Goal: Information Seeking & Learning: Learn about a topic

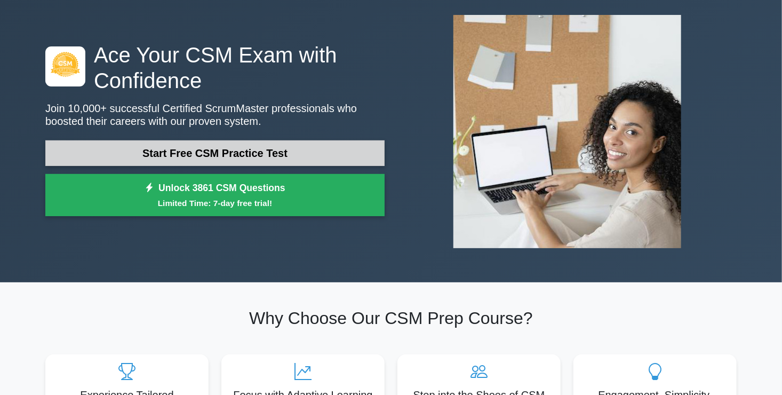
click at [157, 149] on link "Start Free CSM Practice Test" at bounding box center [214, 153] width 339 height 26
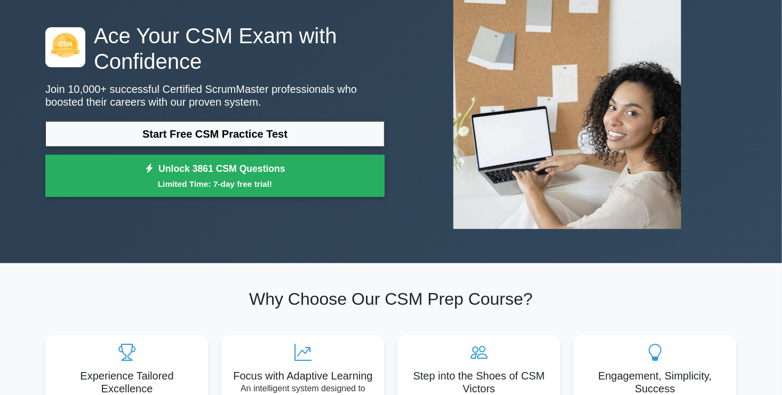
scroll to position [53, 0]
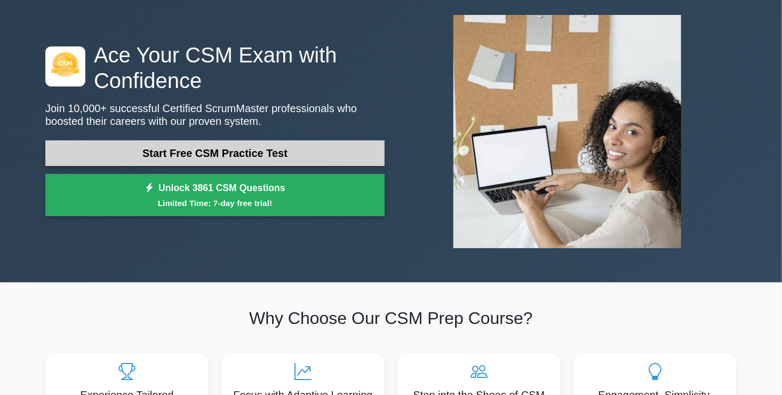
click at [244, 152] on link "Start Free CSM Practice Test" at bounding box center [214, 153] width 339 height 26
click at [189, 147] on link "Start Free CSM Practice Test" at bounding box center [214, 153] width 339 height 26
click at [139, 148] on link "Start Free CSM Practice Test" at bounding box center [214, 153] width 339 height 26
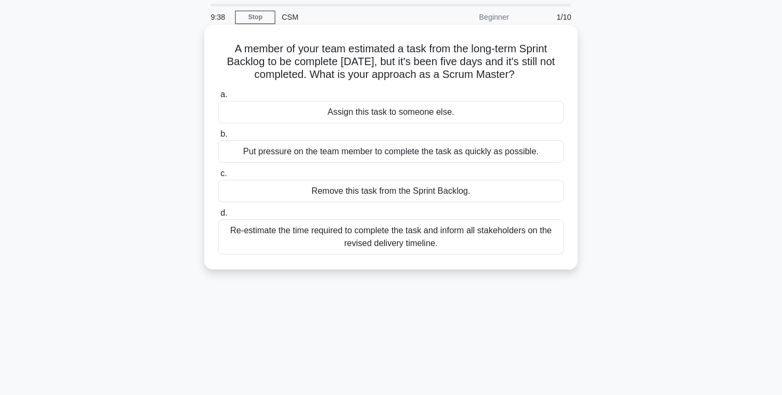
scroll to position [53, 0]
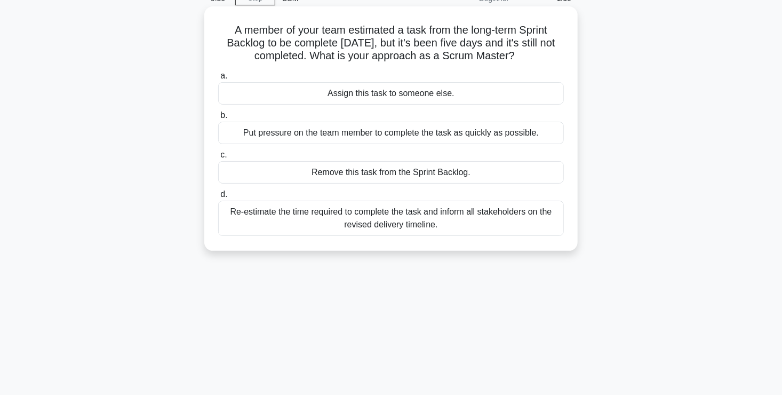
click at [378, 219] on div "Re-estimate the time required to complete the task and inform all stakeholders …" at bounding box center [391, 218] width 346 height 35
click at [218, 198] on input "d. Re-estimate the time required to complete the task and inform all stakeholde…" at bounding box center [218, 194] width 0 height 7
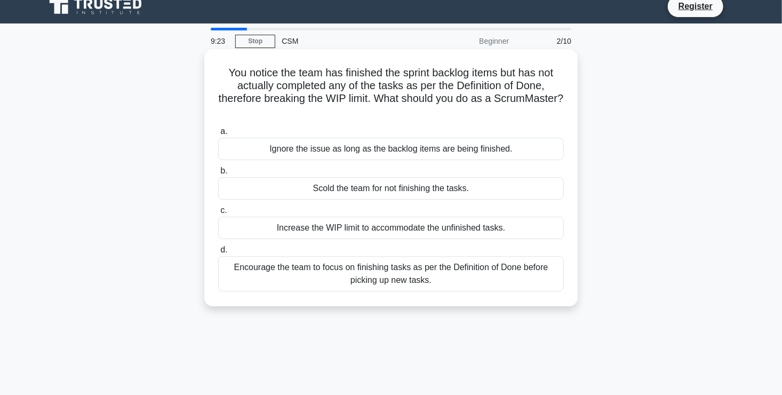
scroll to position [0, 0]
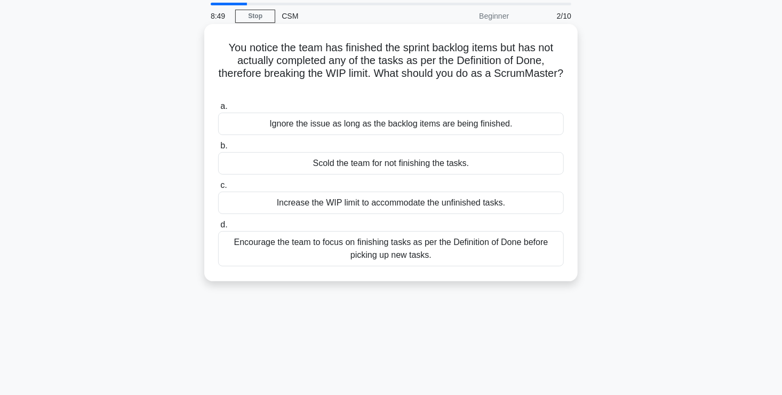
scroll to position [53, 0]
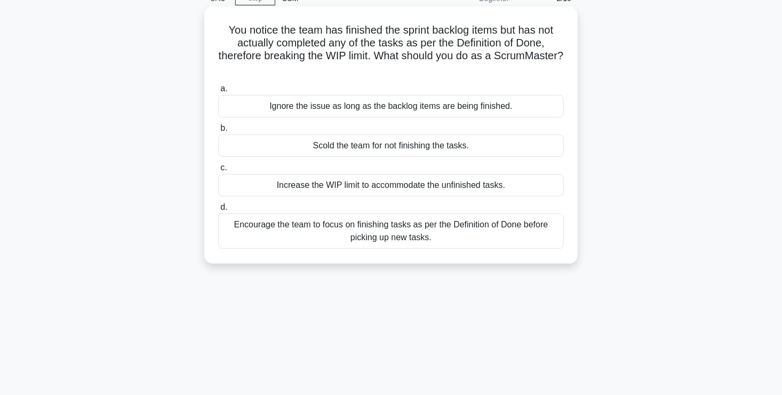
click at [370, 229] on div "Encourage the team to focus on finishing tasks as per the Definition of Done be…" at bounding box center [391, 230] width 346 height 35
drag, startPoint x: 370, startPoint y: 229, endPoint x: 372, endPoint y: 239, distance: 10.3
click at [372, 239] on div "Encourage the team to focus on finishing tasks as per the Definition of Done be…" at bounding box center [391, 230] width 346 height 35
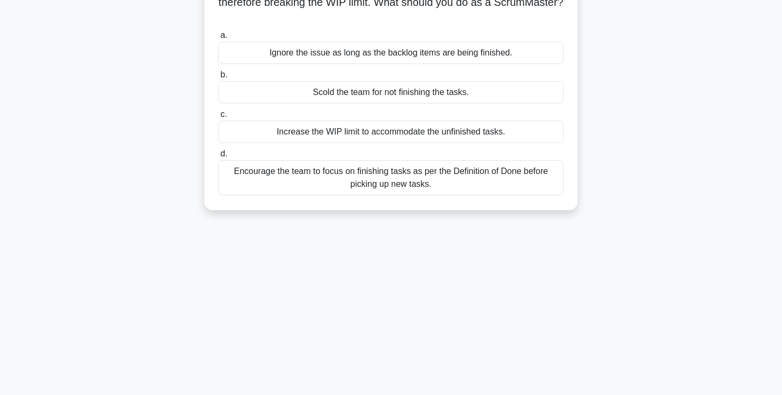
scroll to position [0, 0]
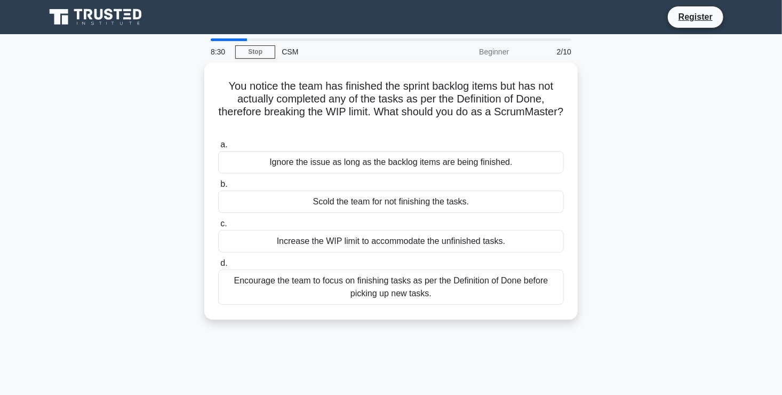
click at [291, 50] on div "CSM" at bounding box center [348, 51] width 147 height 21
click at [259, 38] on div at bounding box center [391, 39] width 361 height 3
click at [488, 48] on div "Beginner" at bounding box center [468, 51] width 93 height 21
click at [565, 47] on div "2/10" at bounding box center [547, 51] width 62 height 21
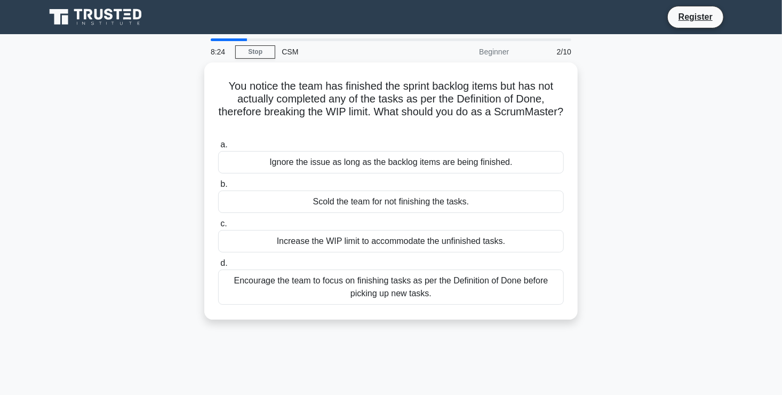
click at [565, 47] on div "2/10" at bounding box center [547, 51] width 62 height 21
click at [258, 49] on link "Stop" at bounding box center [255, 51] width 40 height 13
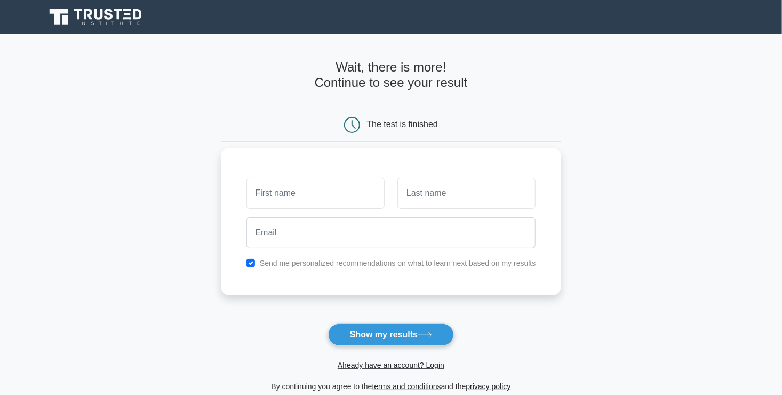
click at [278, 189] on input "text" at bounding box center [316, 193] width 138 height 31
type input "[PERSON_NAME]"
click at [413, 201] on input "text" at bounding box center [467, 193] width 138 height 31
type input "Graham"
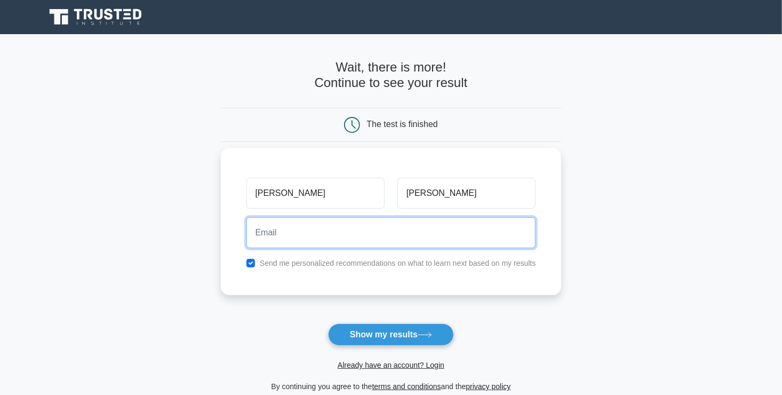
click at [353, 228] on input "email" at bounding box center [392, 232] width 290 height 31
type input "hugh.t.graham@gmail.com"
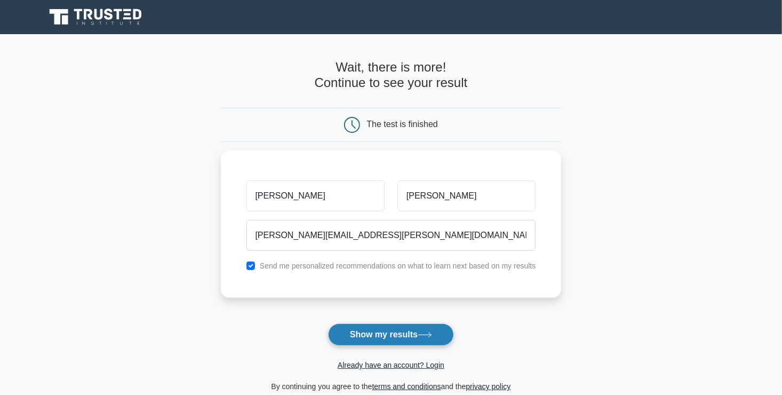
click at [373, 333] on button "Show my results" at bounding box center [391, 334] width 126 height 22
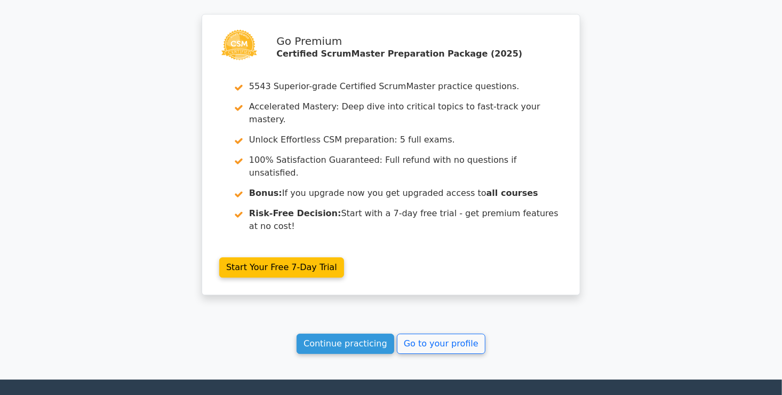
scroll to position [1400, 0]
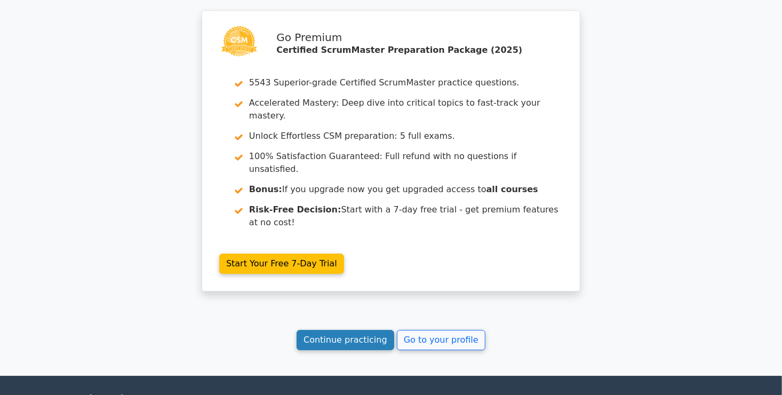
click at [353, 330] on link "Continue practicing" at bounding box center [346, 340] width 98 height 20
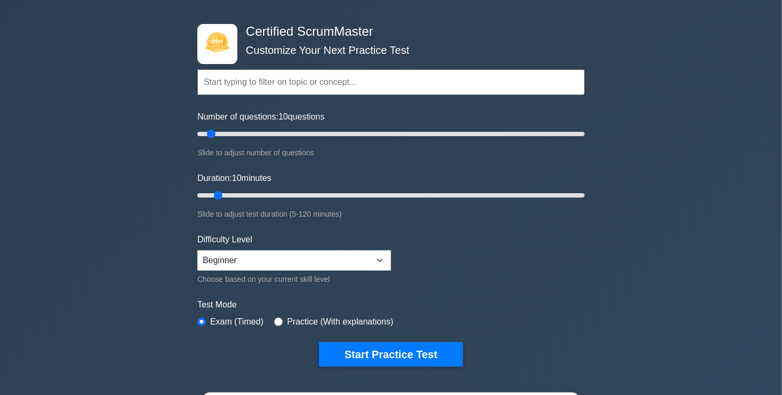
scroll to position [53, 0]
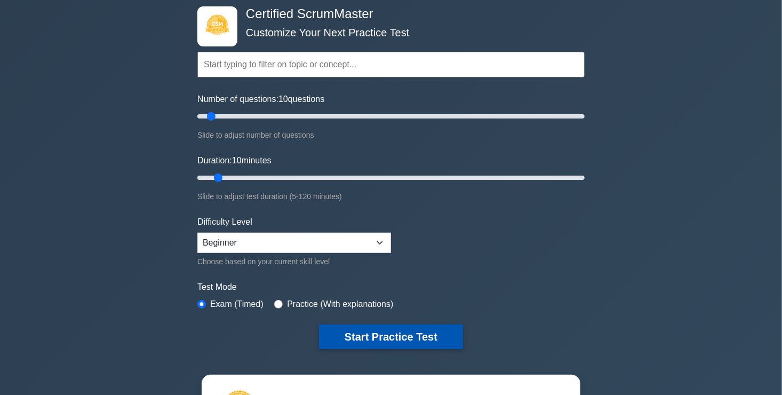
click at [363, 329] on button "Start Practice Test" at bounding box center [391, 337] width 144 height 25
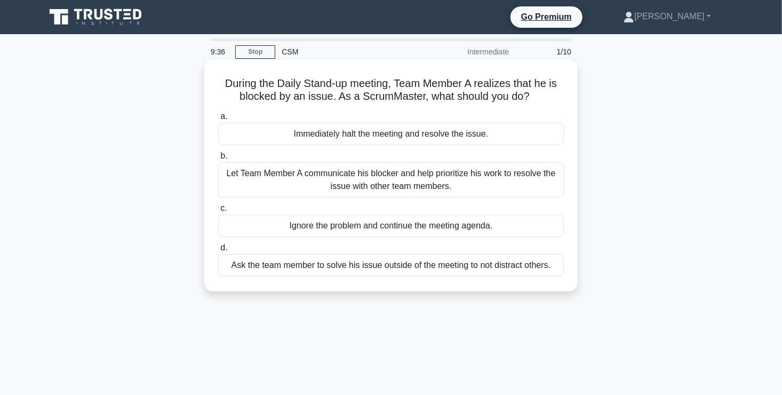
click at [339, 266] on div "Ask the team member to solve his issue outside of the meeting to not distract o…" at bounding box center [391, 265] width 346 height 22
click at [218, 251] on input "d. Ask the team member to solve his issue outside of the meeting to not distrac…" at bounding box center [218, 247] width 0 height 7
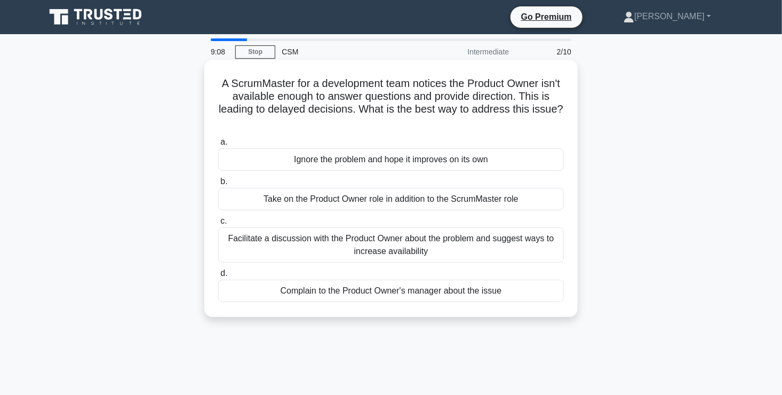
click at [341, 247] on div "Facilitate a discussion with the Product Owner about the problem and suggest wa…" at bounding box center [391, 244] width 346 height 35
click at [218, 225] on input "c. Facilitate a discussion with the Product Owner about the problem and suggest…" at bounding box center [218, 221] width 0 height 7
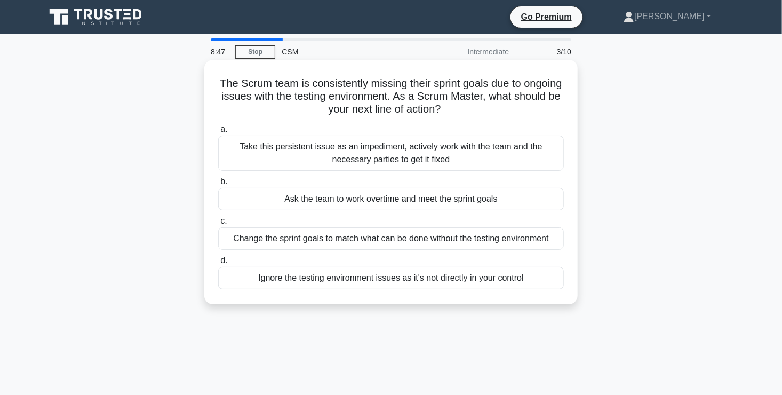
click at [430, 151] on div "Take this persistent issue as an impediment, actively work with the team and th…" at bounding box center [391, 153] width 346 height 35
click at [218, 133] on input "a. Take this persistent issue as an impediment, actively work with the team and…" at bounding box center [218, 129] width 0 height 7
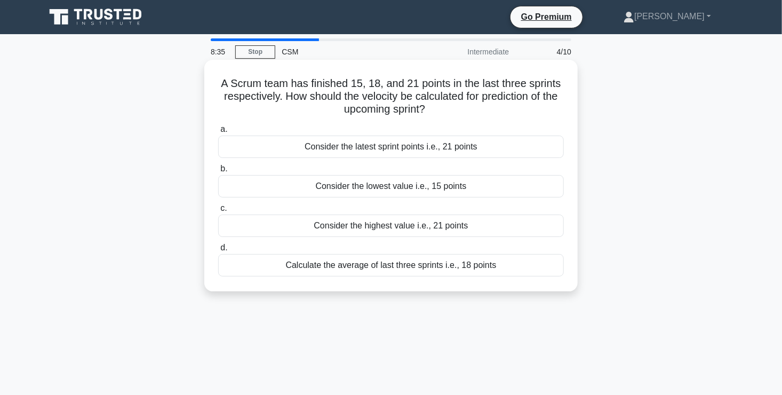
click at [398, 266] on div "Calculate the average of last three sprints i.e., 18 points" at bounding box center [391, 265] width 346 height 22
click at [218, 251] on input "d. Calculate the average of last three sprints i.e., 18 points" at bounding box center [218, 247] width 0 height 7
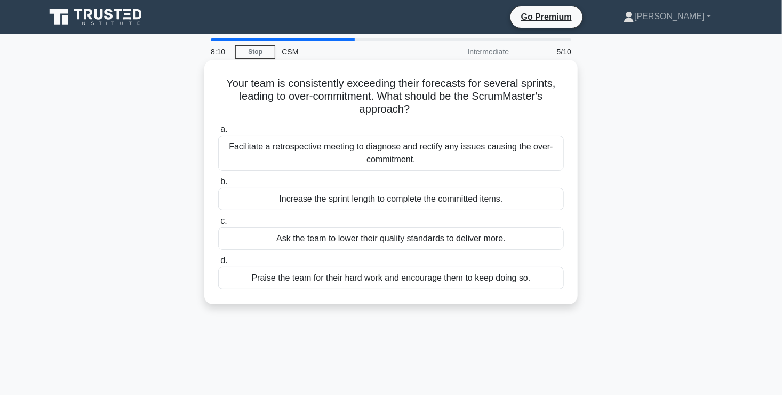
click at [407, 165] on div "Facilitate a retrospective meeting to diagnose and rectify any issues causing t…" at bounding box center [391, 153] width 346 height 35
click at [218, 133] on input "a. Facilitate a retrospective meeting to diagnose and rectify any issues causin…" at bounding box center [218, 129] width 0 height 7
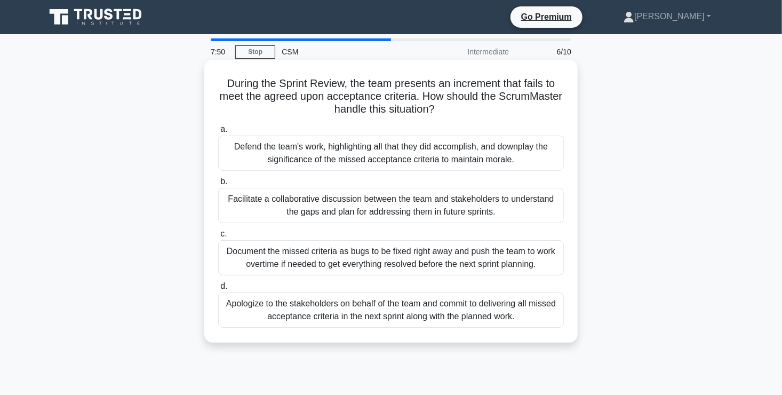
click at [396, 205] on div "Facilitate a collaborative discussion between the team and stakeholders to unde…" at bounding box center [391, 205] width 346 height 35
click at [218, 185] on input "b. Facilitate a collaborative discussion between the team and stakeholders to u…" at bounding box center [218, 181] width 0 height 7
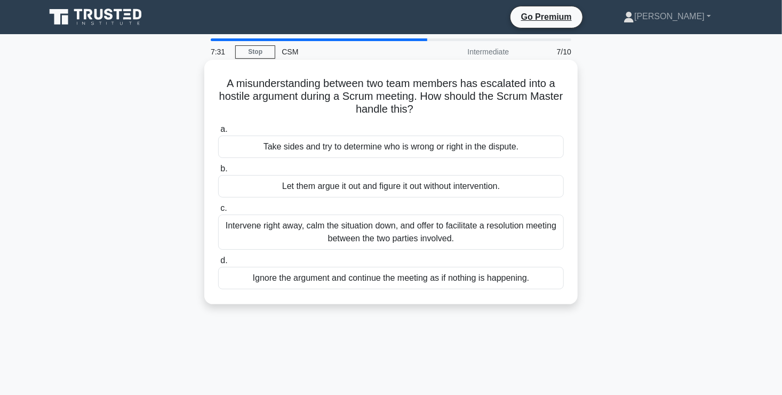
click at [384, 233] on div "Intervene right away, calm the situation down, and offer to facilitate a resolu…" at bounding box center [391, 232] width 346 height 35
click at [218, 212] on input "c. Intervene right away, calm the situation down, and offer to facilitate a res…" at bounding box center [218, 208] width 0 height 7
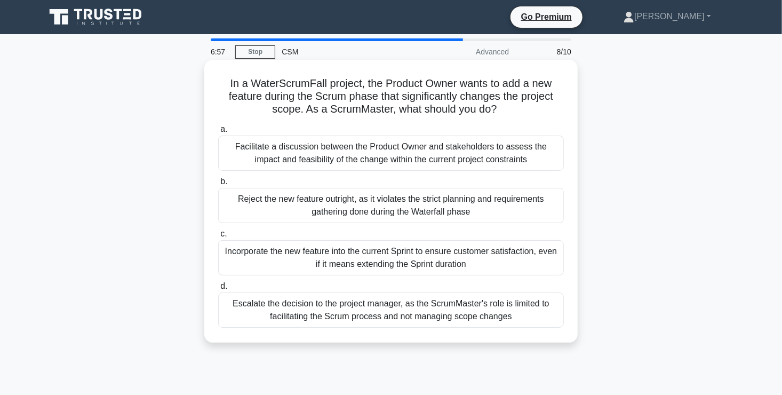
click at [407, 156] on div "Facilitate a discussion between the Product Owner and stakeholders to assess th…" at bounding box center [391, 153] width 346 height 35
click at [218, 133] on input "a. Facilitate a discussion between the Product Owner and stakeholders to assess…" at bounding box center [218, 129] width 0 height 7
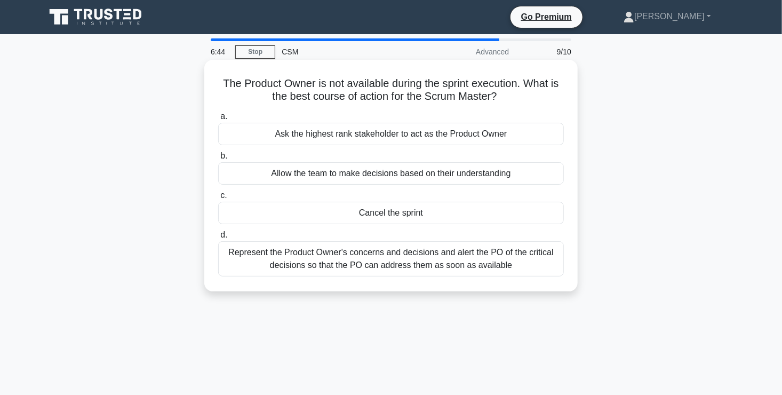
click at [398, 175] on div "Allow the team to make decisions based on their understanding" at bounding box center [391, 173] width 346 height 22
click at [218, 160] on input "b. Allow the team to make decisions based on their understanding" at bounding box center [218, 156] width 0 height 7
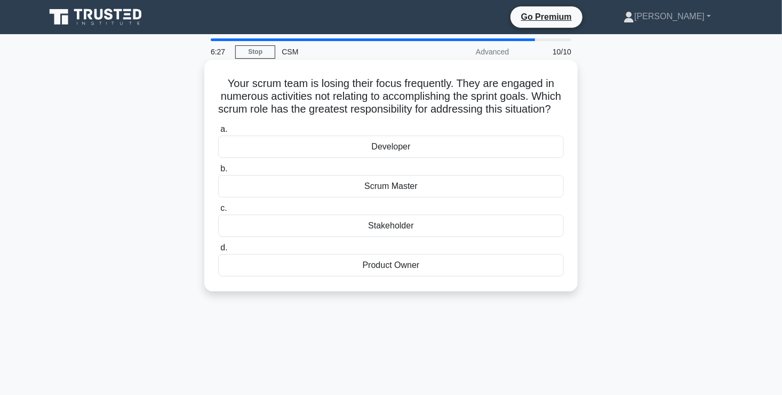
click at [408, 197] on div "Scrum Master" at bounding box center [391, 186] width 346 height 22
click at [218, 172] on input "b. Scrum Master" at bounding box center [218, 168] width 0 height 7
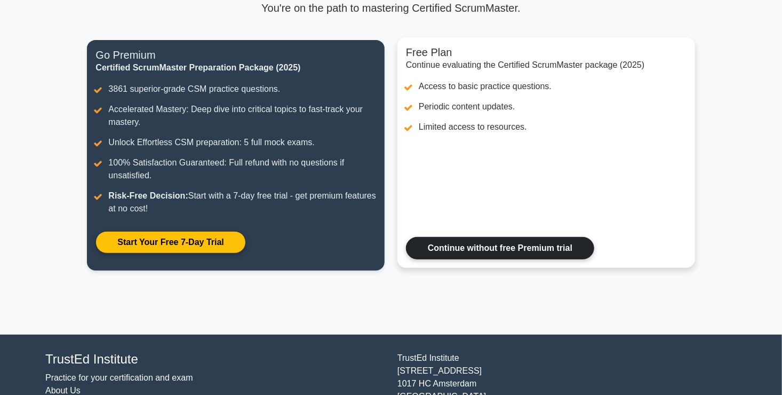
scroll to position [107, 0]
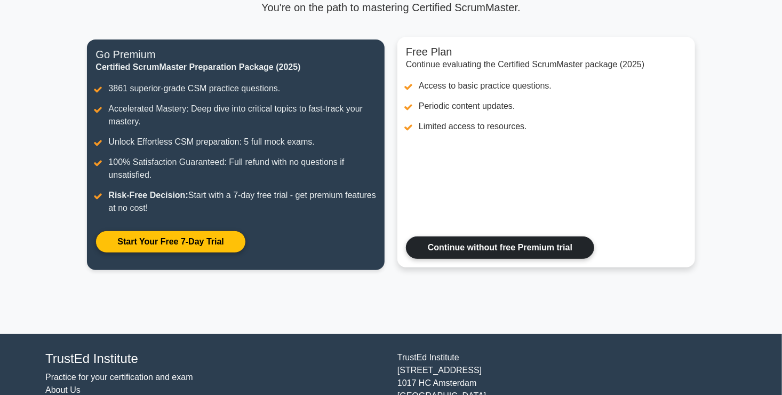
click at [459, 242] on link "Continue without free Premium trial" at bounding box center [500, 247] width 188 height 22
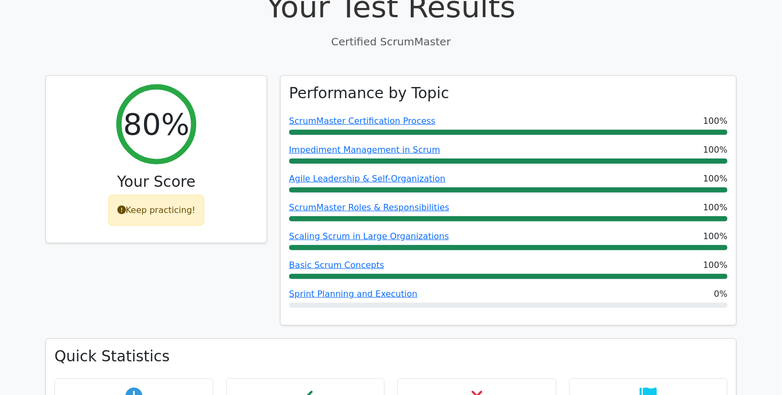
scroll to position [427, 0]
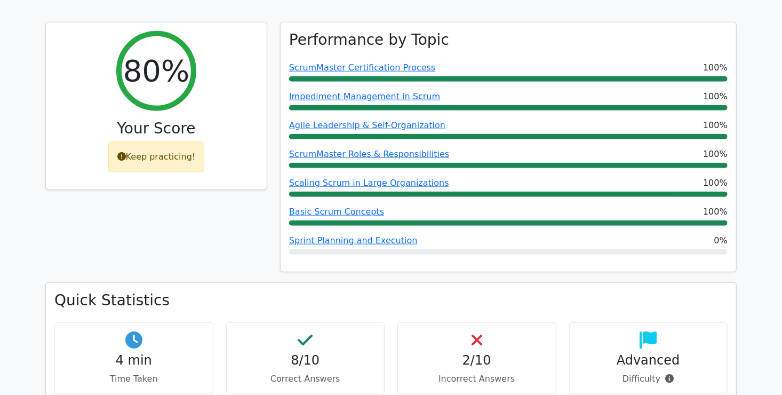
click at [481, 331] on icon at bounding box center [477, 339] width 11 height 17
click at [470, 373] on p "Incorrect Answers" at bounding box center [477, 379] width 141 height 13
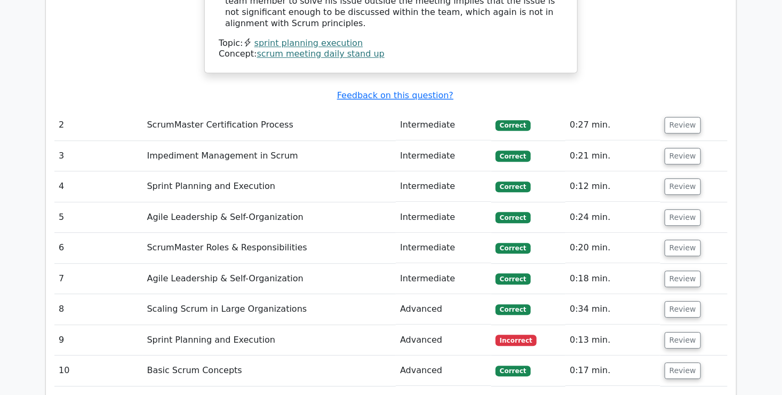
scroll to position [1334, 0]
click at [227, 325] on td "Sprint Planning and Execution" at bounding box center [270, 340] width 254 height 30
click at [671, 331] on button "Review" at bounding box center [683, 339] width 36 height 17
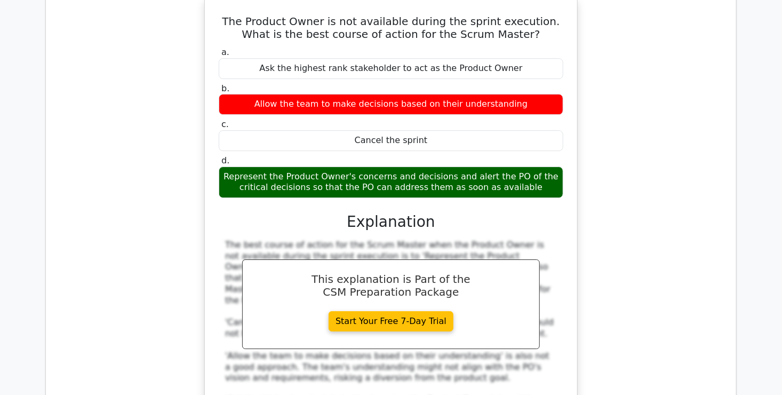
scroll to position [1708, 0]
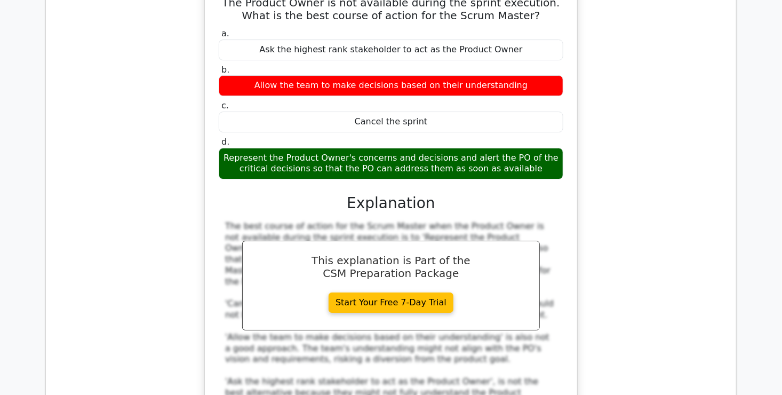
click at [497, 296] on div "The best course of action for the Scrum Master when the Product Owner is not av…" at bounding box center [391, 326] width 332 height 211
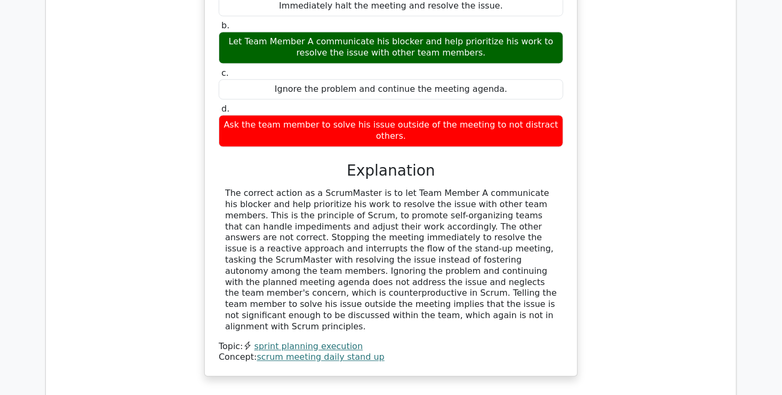
scroll to position [1067, 0]
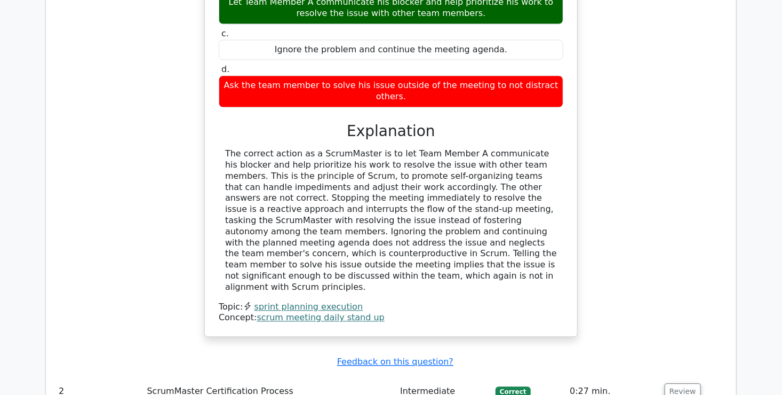
click at [318, 302] on link "sprint planning execution" at bounding box center [309, 307] width 109 height 10
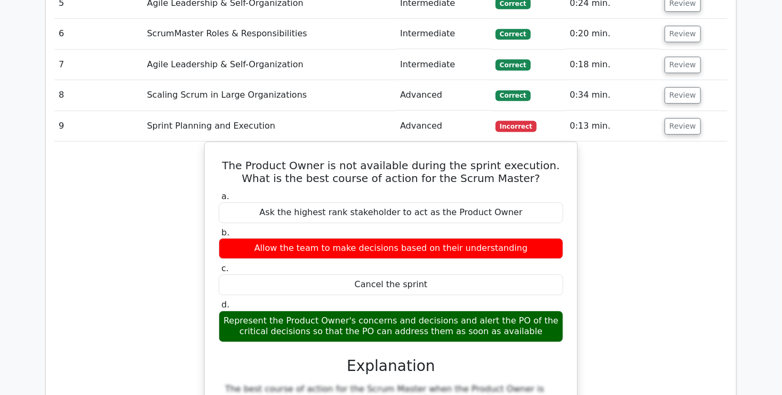
scroll to position [1601, 0]
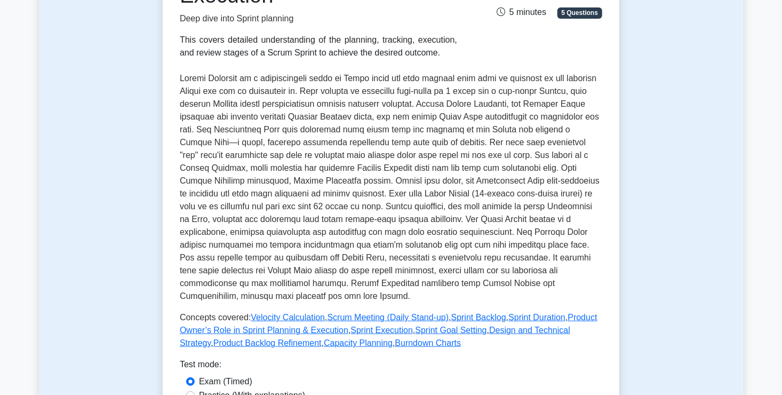
scroll to position [213, 0]
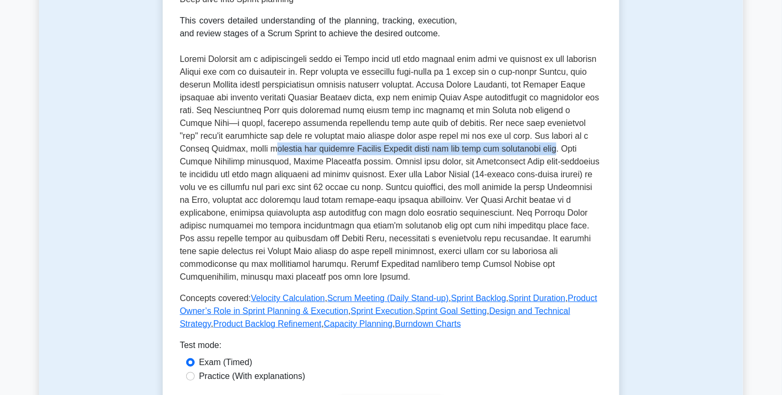
drag, startPoint x: 309, startPoint y: 153, endPoint x: 591, endPoint y: 148, distance: 281.9
click at [591, 148] on p at bounding box center [391, 168] width 423 height 231
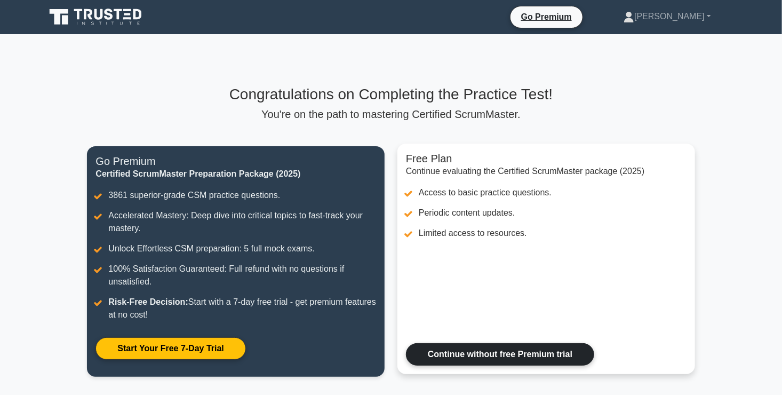
click at [456, 350] on link "Continue without free Premium trial" at bounding box center [500, 354] width 188 height 22
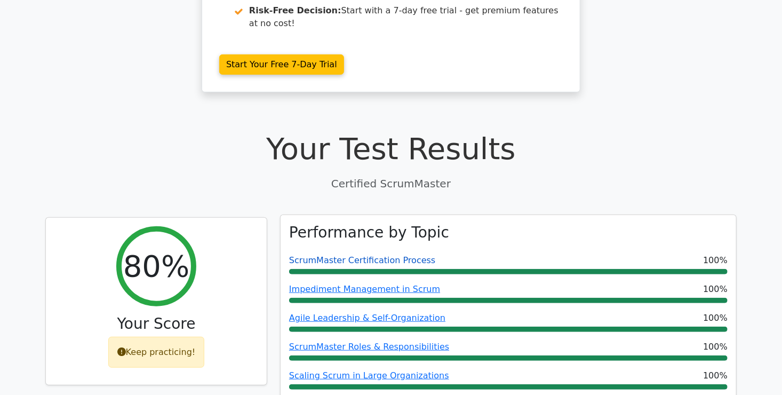
scroll to position [213, 0]
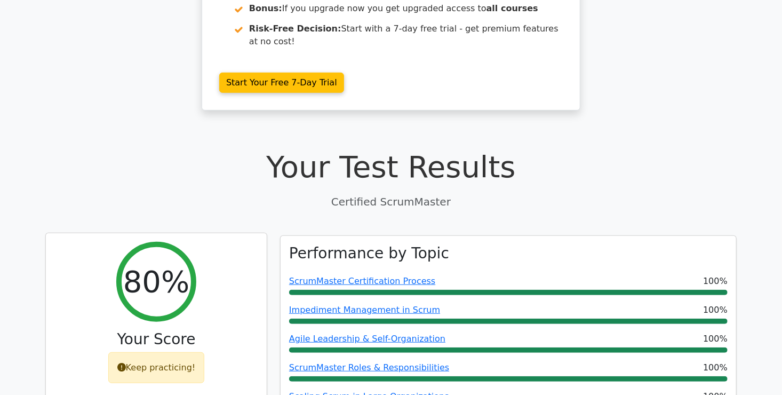
click at [140, 352] on div "Keep practicing!" at bounding box center [156, 367] width 97 height 31
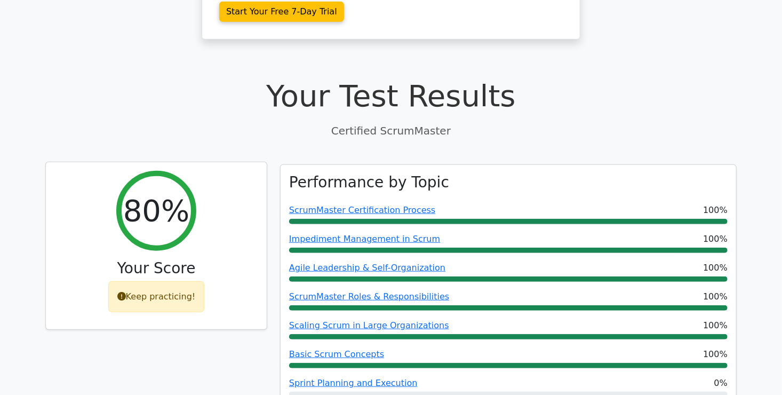
scroll to position [320, 0]
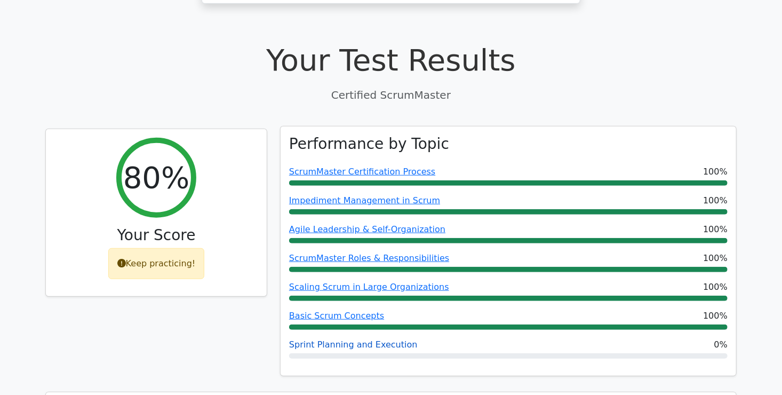
click at [307, 339] on link "Sprint Planning and Execution" at bounding box center [353, 344] width 129 height 10
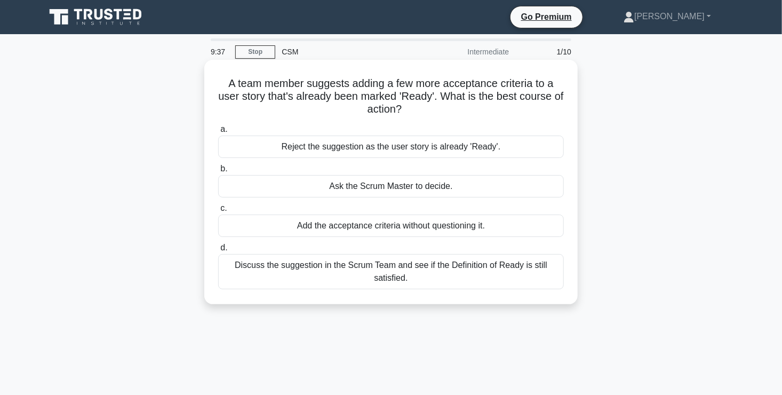
click at [387, 263] on div "Discuss the suggestion in the Scrum Team and see if the Definition of Ready is …" at bounding box center [391, 271] width 346 height 35
click at [218, 251] on input "d. Discuss the suggestion in the Scrum Team and see if the Definition of Ready …" at bounding box center [218, 247] width 0 height 7
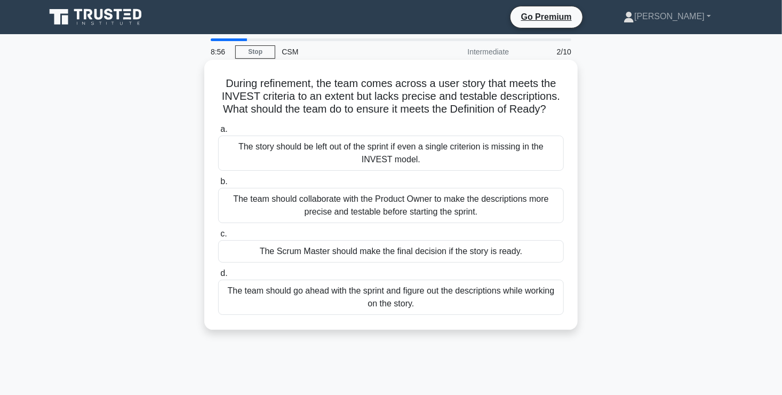
click at [375, 223] on div "The team should collaborate with the Product Owner to make the descriptions mor…" at bounding box center [391, 205] width 346 height 35
click at [218, 185] on input "b. The team should collaborate with the Product Owner to make the descriptions …" at bounding box center [218, 181] width 0 height 7
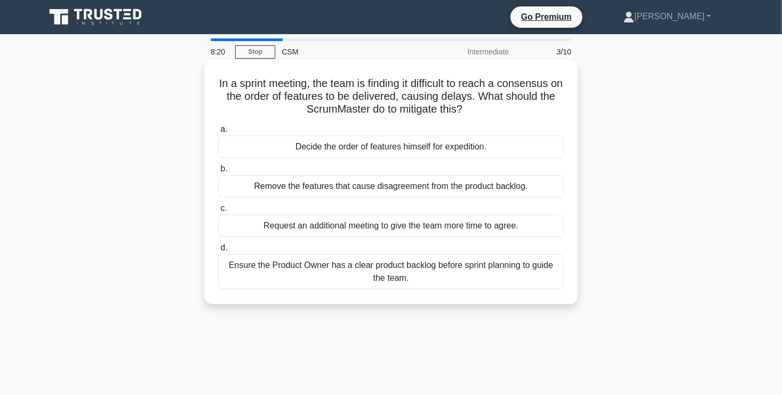
click at [398, 273] on div "Ensure the Product Owner has a clear product backlog before sprint planning to …" at bounding box center [391, 271] width 346 height 35
drag, startPoint x: 398, startPoint y: 273, endPoint x: 378, endPoint y: 268, distance: 19.9
click at [378, 268] on div "Ensure the Product Owner has a clear product backlog before sprint planning to …" at bounding box center [391, 271] width 346 height 35
click at [218, 251] on input "d. Ensure the Product Owner has a clear product backlog before sprint planning …" at bounding box center [218, 247] width 0 height 7
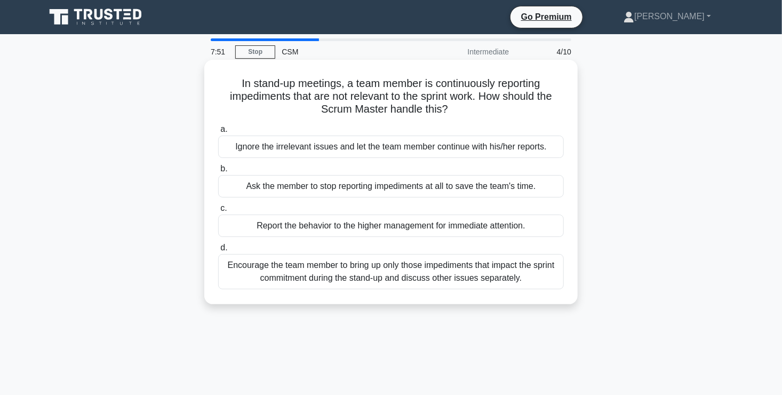
click at [425, 275] on div "Encourage the team member to bring up only those impediments that impact the sp…" at bounding box center [391, 271] width 346 height 35
click at [218, 251] on input "d. Encourage the team member to bring up only those impediments that impact the…" at bounding box center [218, 247] width 0 height 7
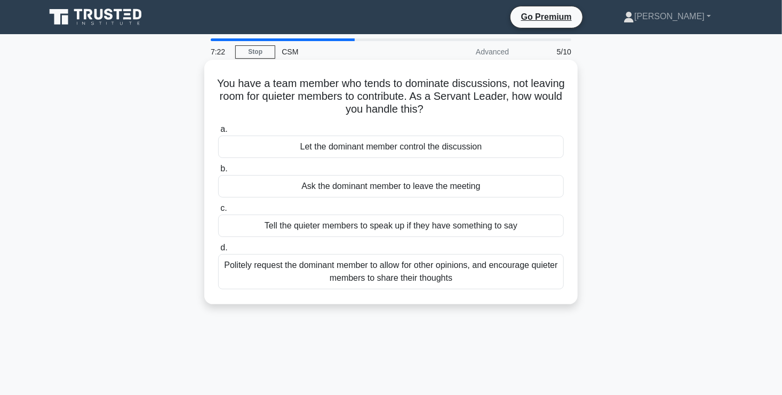
click at [457, 276] on div "Politely request the dominant member to allow for other opinions, and encourage…" at bounding box center [391, 271] width 346 height 35
click at [218, 251] on input "d. Politely request the dominant member to allow for other opinions, and encour…" at bounding box center [218, 247] width 0 height 7
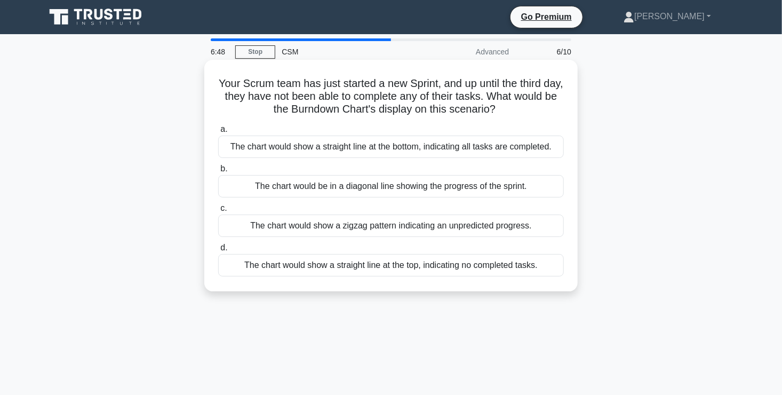
click at [531, 263] on div "The chart would show a straight line at the top, indicating no completed tasks." at bounding box center [391, 265] width 346 height 22
click at [218, 251] on input "d. The chart would show a straight line at the top, indicating no completed tas…" at bounding box center [218, 247] width 0 height 7
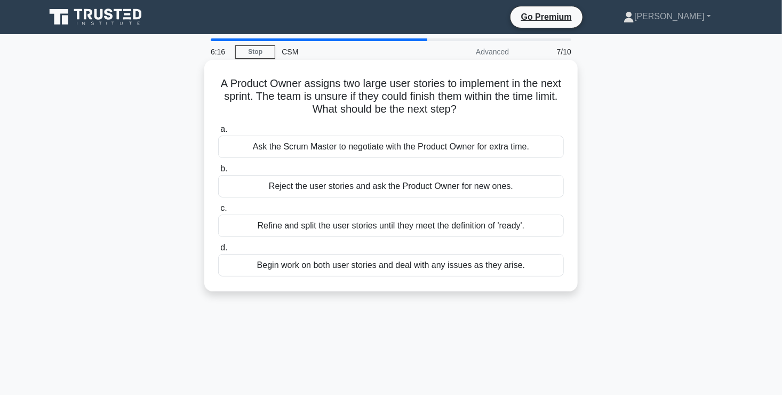
click at [338, 225] on div "Refine and split the user stories until they meet the definition of 'ready'." at bounding box center [391, 226] width 346 height 22
click at [218, 212] on input "c. Refine and split the user stories until they meet the definition of 'ready'." at bounding box center [218, 208] width 0 height 7
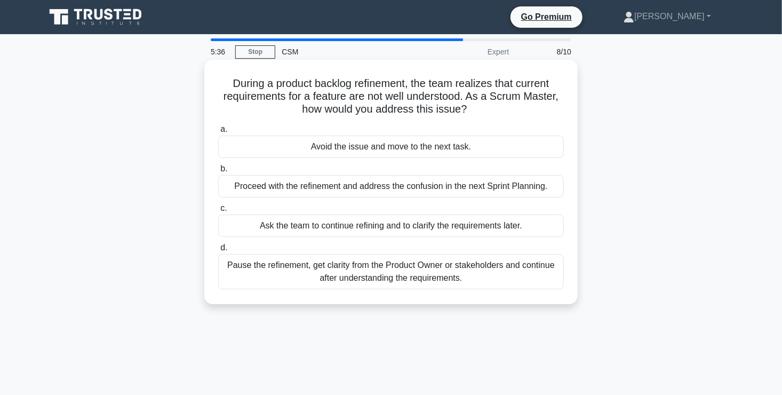
click at [361, 229] on div "Ask the team to continue refining and to clarify the requirements later." at bounding box center [391, 226] width 346 height 22
click at [218, 212] on input "c. Ask the team to continue refining and to clarify the requirements later." at bounding box center [218, 208] width 0 height 7
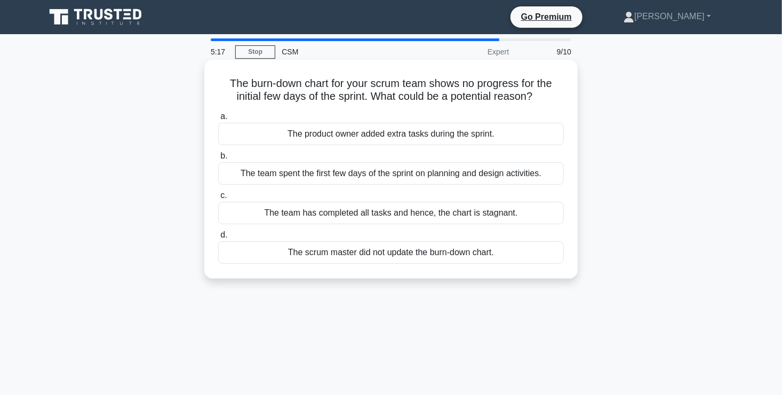
click at [384, 178] on div "The team spent the first few days of the sprint on planning and design activiti…" at bounding box center [391, 173] width 346 height 22
click at [218, 160] on input "b. The team spent the first few days of the sprint on planning and design activ…" at bounding box center [218, 156] width 0 height 7
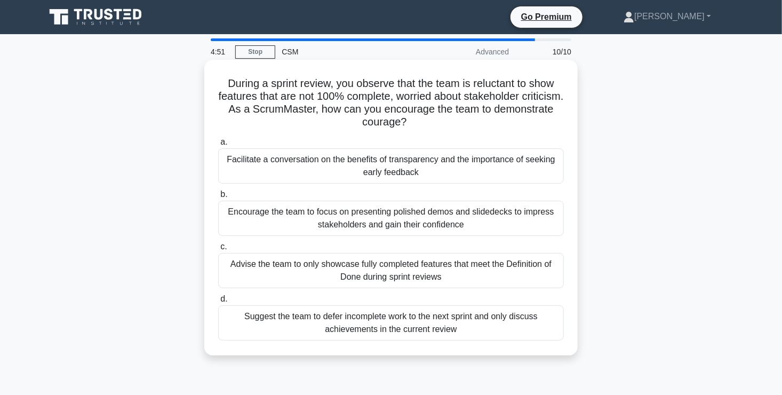
click at [378, 272] on div "Advise the team to only showcase fully completed features that meet the Definit…" at bounding box center [391, 270] width 346 height 35
click at [218, 250] on input "c. Advise the team to only showcase fully completed features that meet the Defi…" at bounding box center [218, 246] width 0 height 7
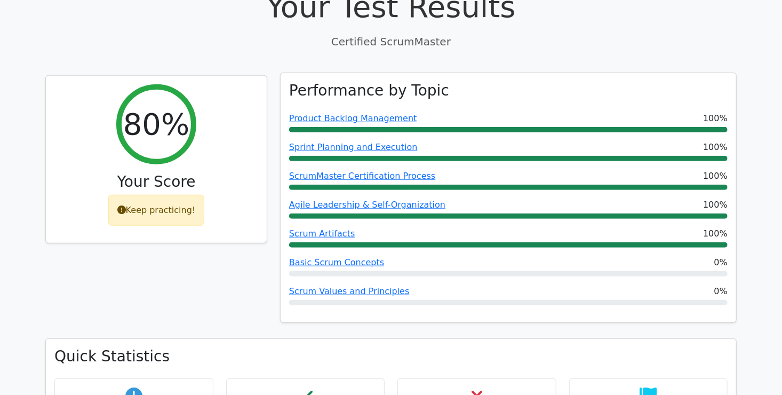
scroll to position [427, 0]
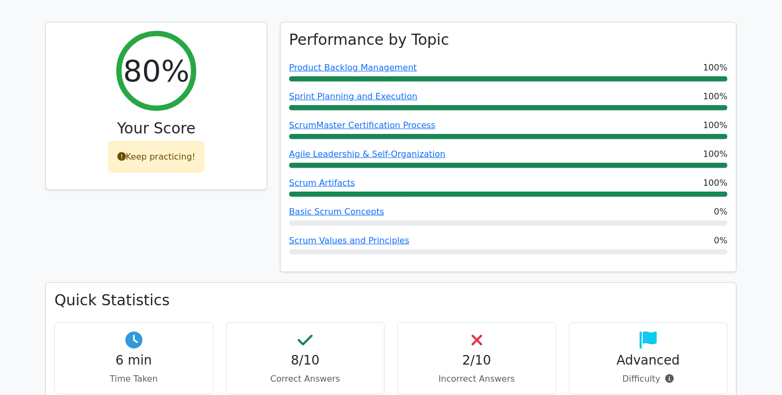
click at [474, 353] on h4 "2/10" at bounding box center [477, 360] width 141 height 15
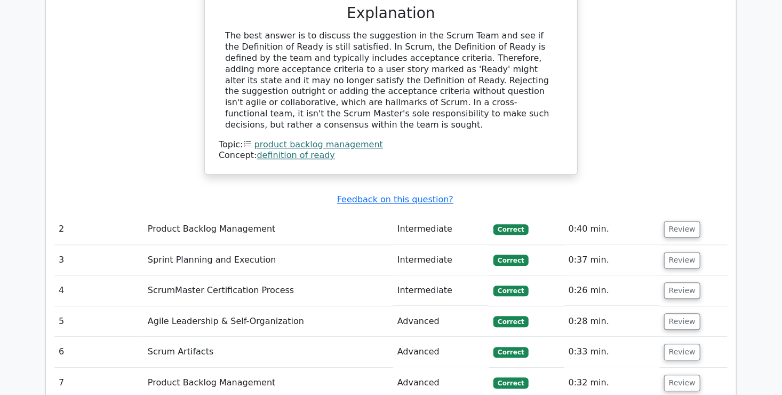
scroll to position [1281, 0]
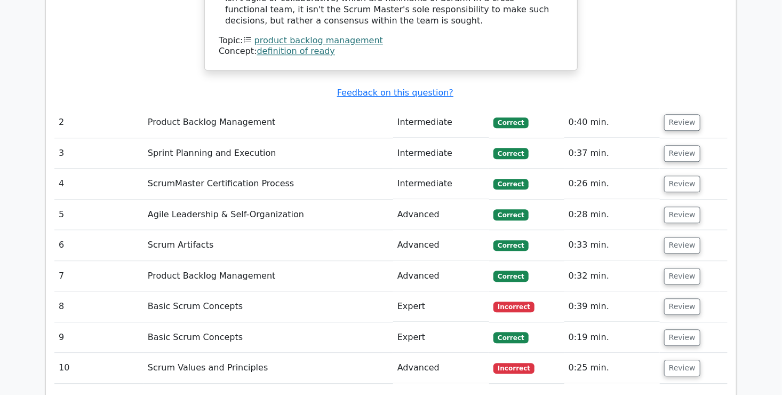
click at [210, 291] on td "Basic Scrum Concepts" at bounding box center [269, 306] width 250 height 30
click at [673, 298] on button "Review" at bounding box center [682, 306] width 36 height 17
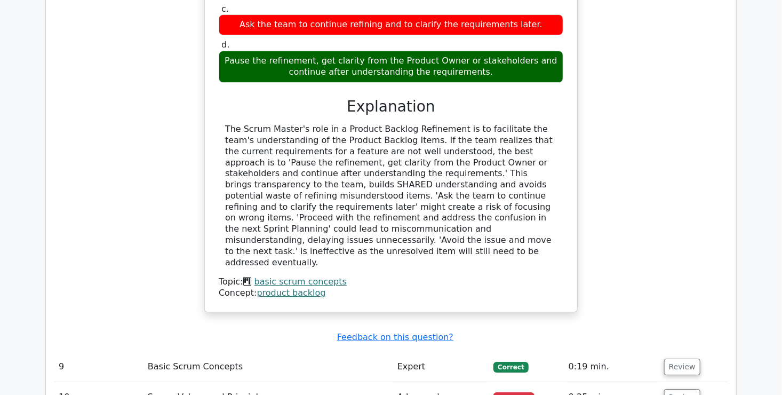
scroll to position [1761, 0]
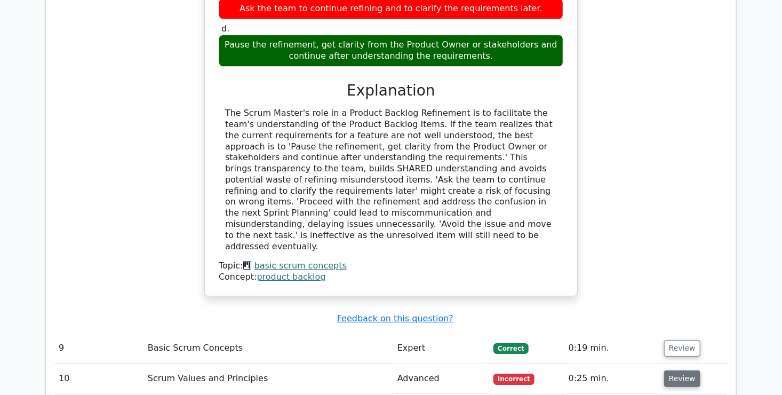
click at [683, 370] on button "Review" at bounding box center [682, 378] width 36 height 17
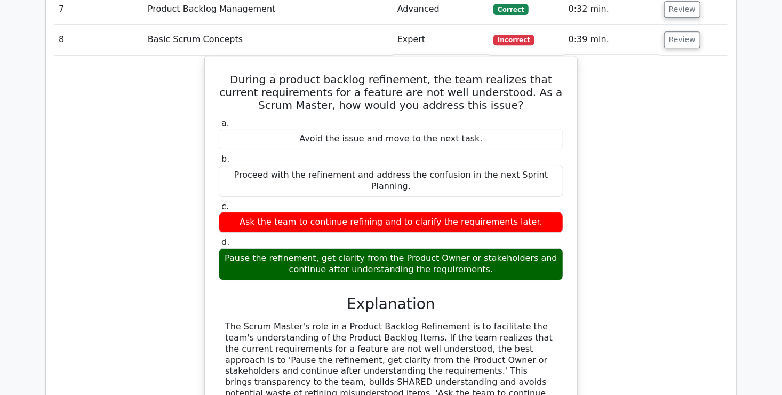
scroll to position [1441, 0]
